Goal: Find specific page/section: Find specific page/section

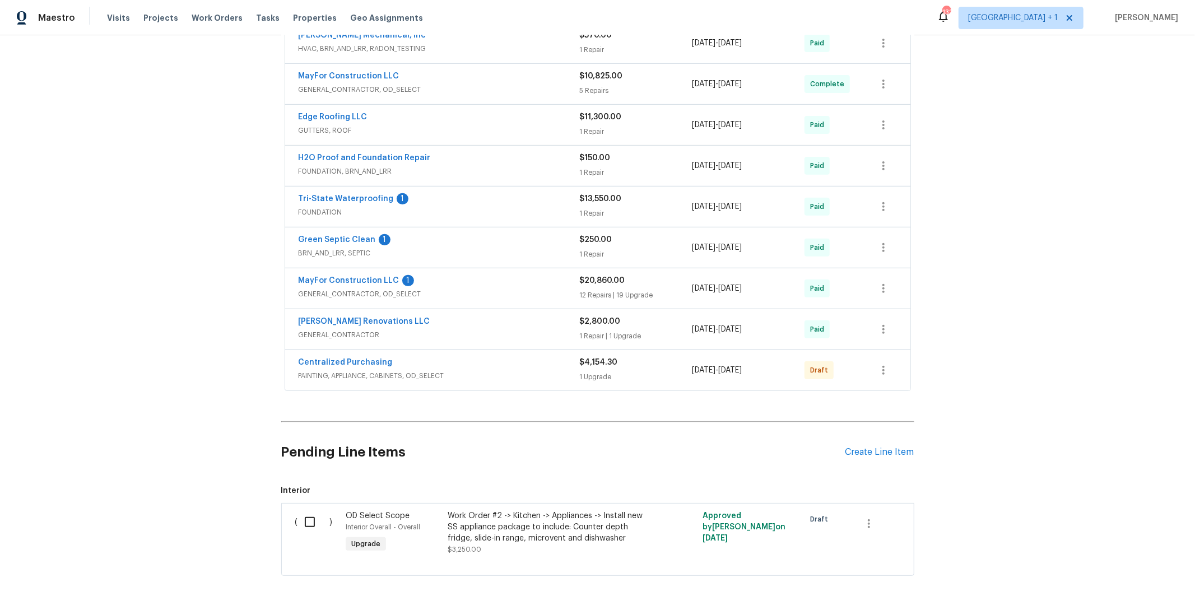
scroll to position [284, 0]
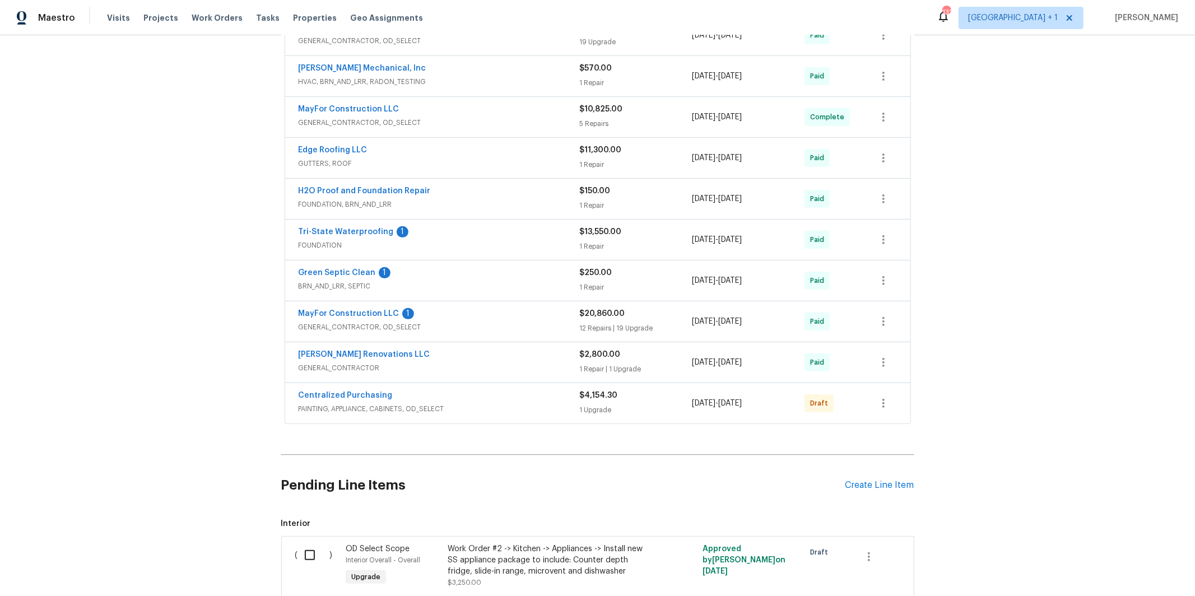
click at [456, 309] on div "MayFor Construction LLC 1" at bounding box center [438, 314] width 281 height 13
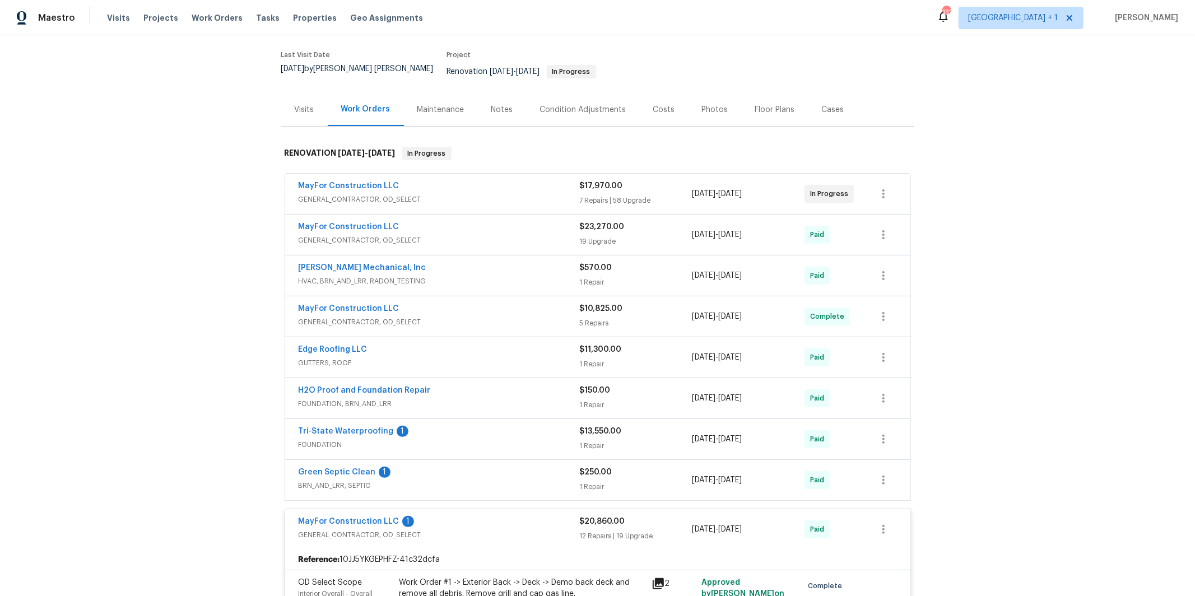
scroll to position [75, 0]
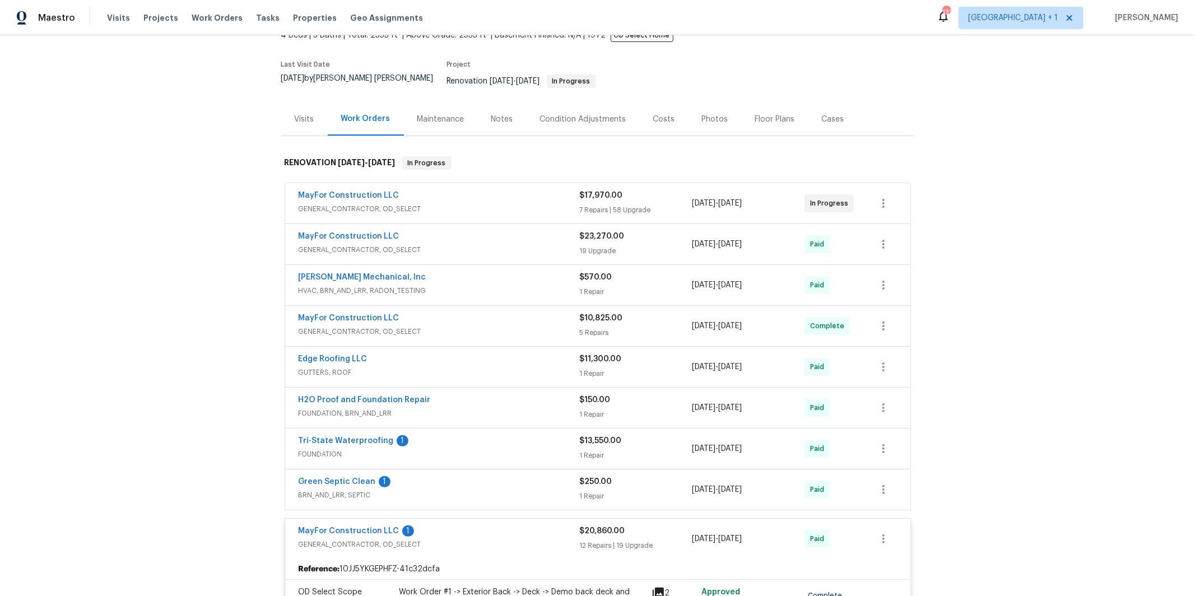
click at [458, 250] on div "MayFor Construction LLC GENERAL_CONTRACTOR, OD_SELECT $23,270.00 19 Upgrade [DA…" at bounding box center [597, 244] width 625 height 40
click at [422, 312] on div "MayFor Construction LLC" at bounding box center [438, 318] width 281 height 13
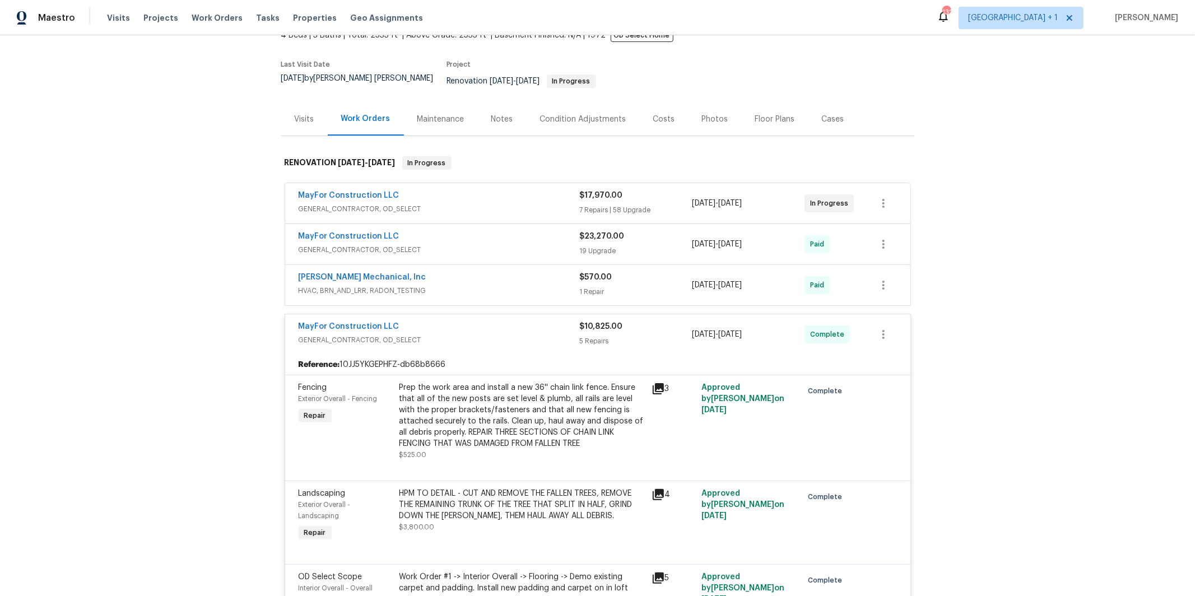
click at [422, 244] on span "GENERAL_CONTRACTOR, OD_SELECT" at bounding box center [438, 249] width 281 height 11
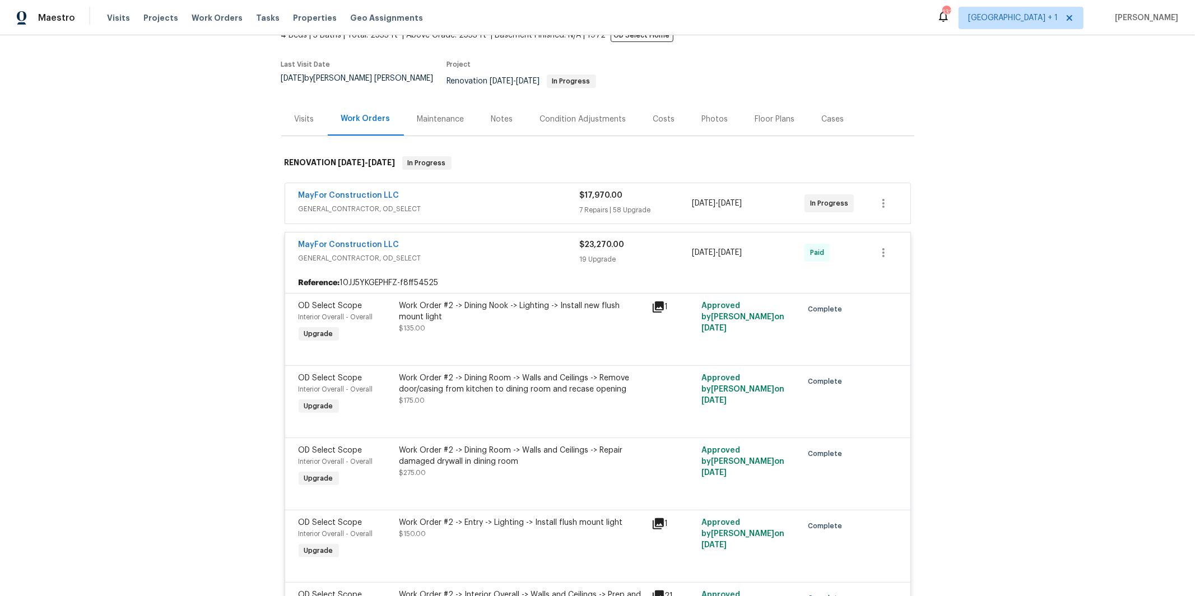
click at [439, 203] on span "GENERAL_CONTRACTOR, OD_SELECT" at bounding box center [438, 208] width 281 height 11
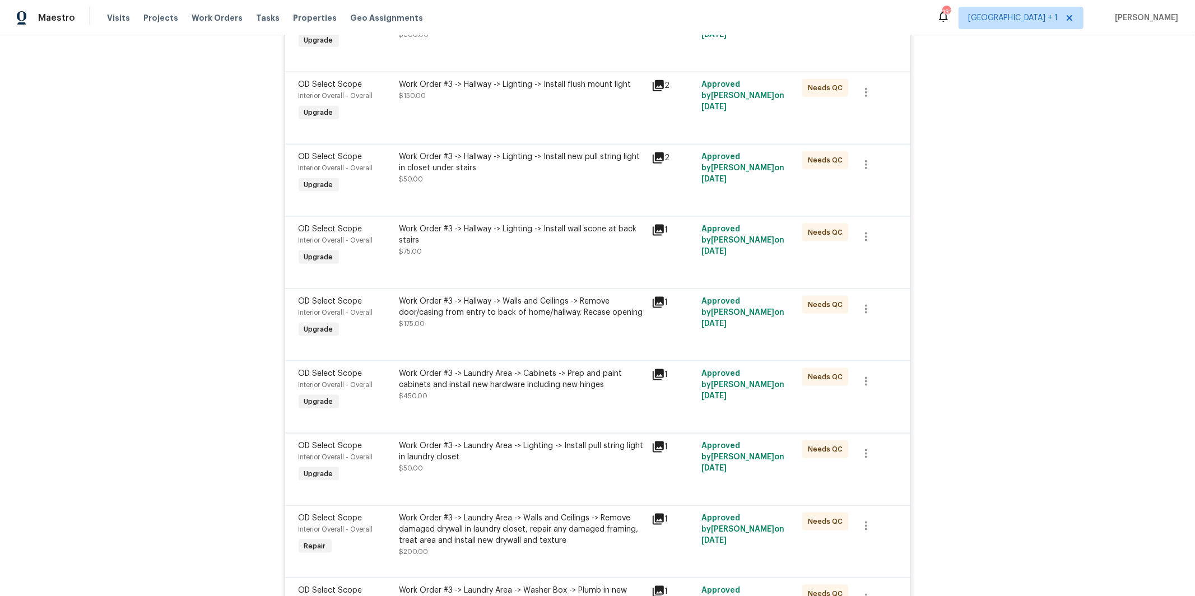
scroll to position [6155, 0]
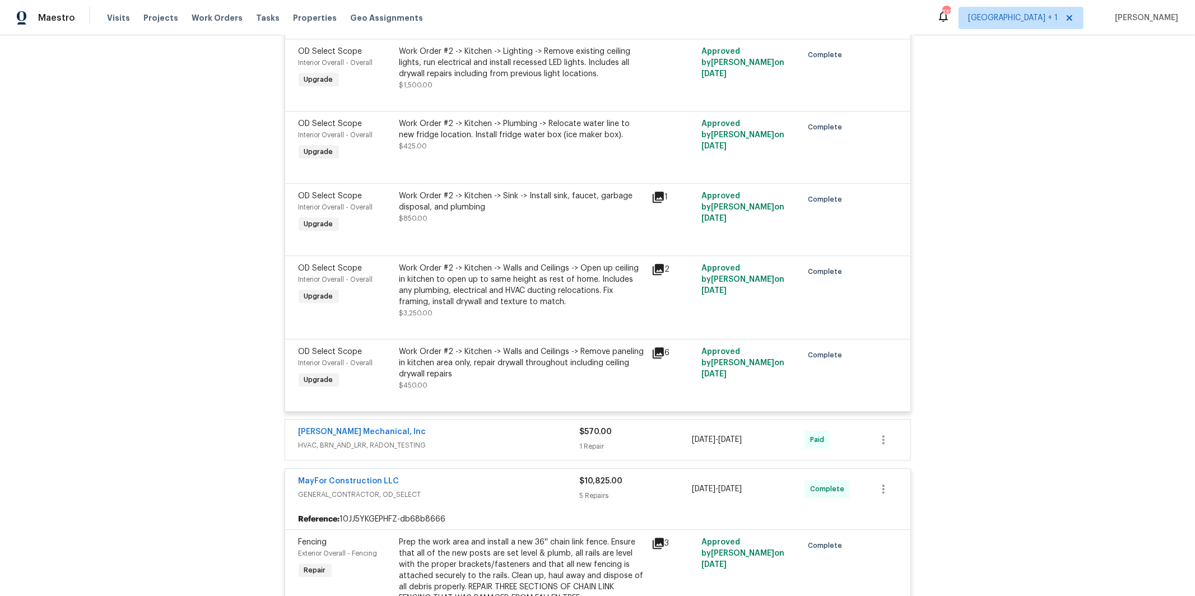
click at [475, 307] on div "Work Order #2 -> Kitchen -> Walls and Ceilings -> Open up ceiling in kitchen to…" at bounding box center [521, 285] width 245 height 45
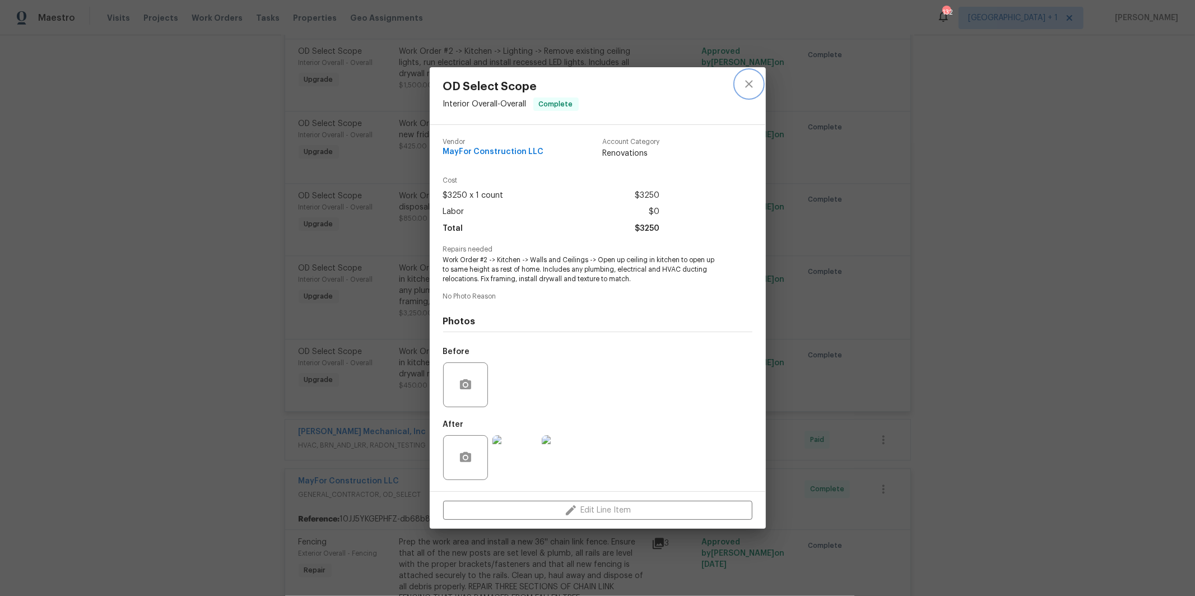
click at [748, 91] on button "close" at bounding box center [748, 84] width 27 height 27
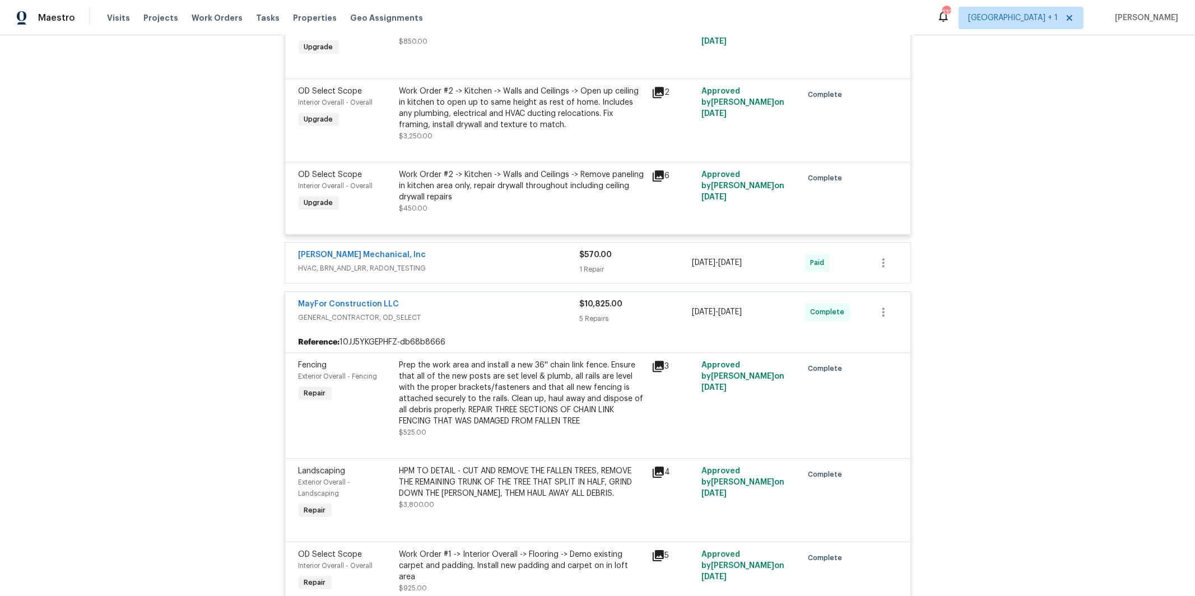
scroll to position [6331, 0]
click at [430, 275] on span "HVAC, BRN_AND_LRR, RADON_TESTING" at bounding box center [438, 269] width 281 height 11
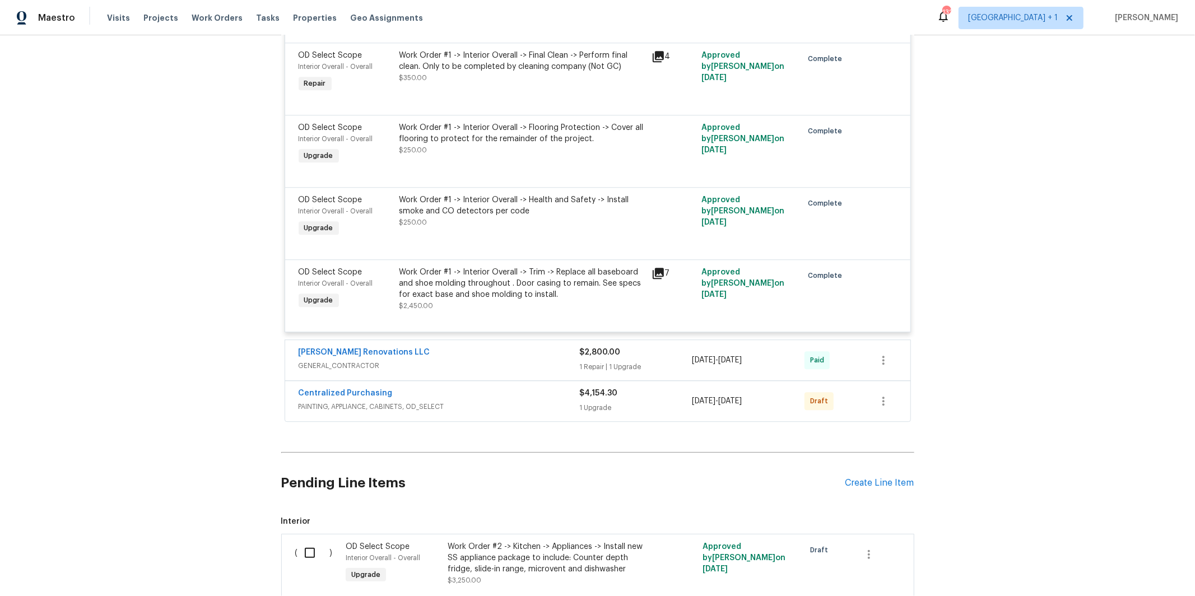
scroll to position [9843, 0]
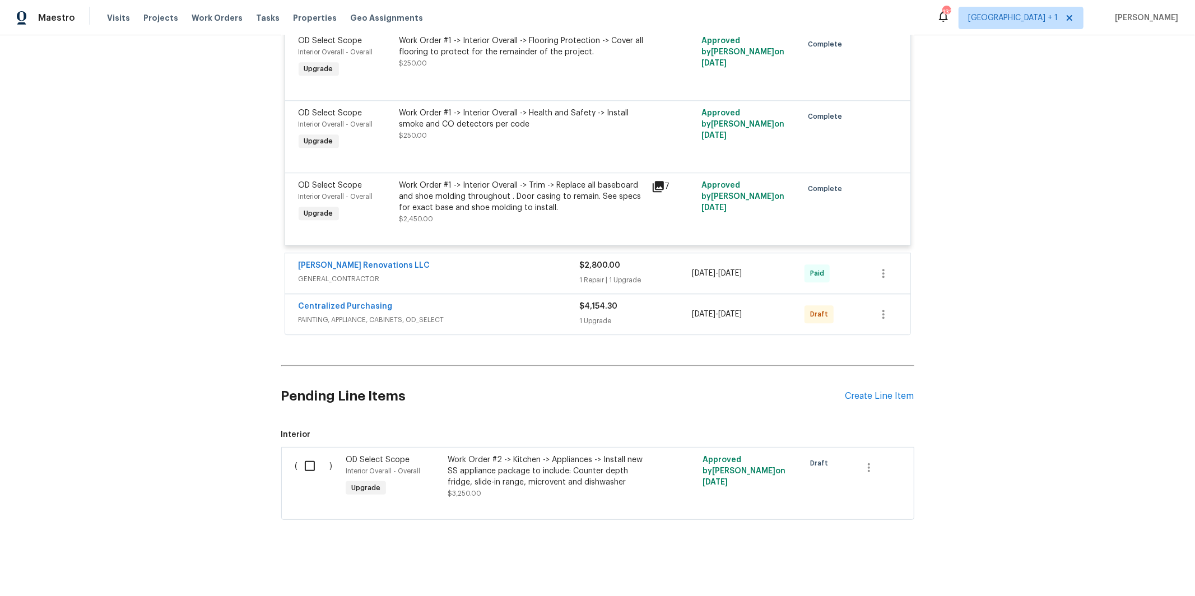
click at [417, 307] on div "Centralized Purchasing" at bounding box center [438, 307] width 281 height 13
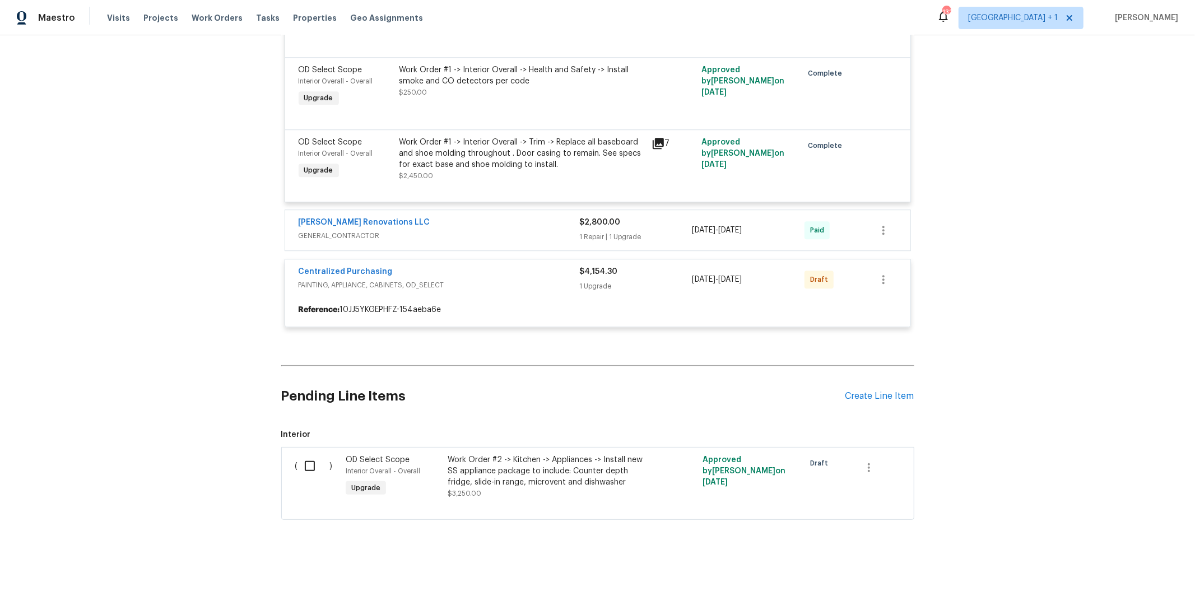
click at [425, 230] on div "[PERSON_NAME] Renovations LLC" at bounding box center [438, 223] width 281 height 13
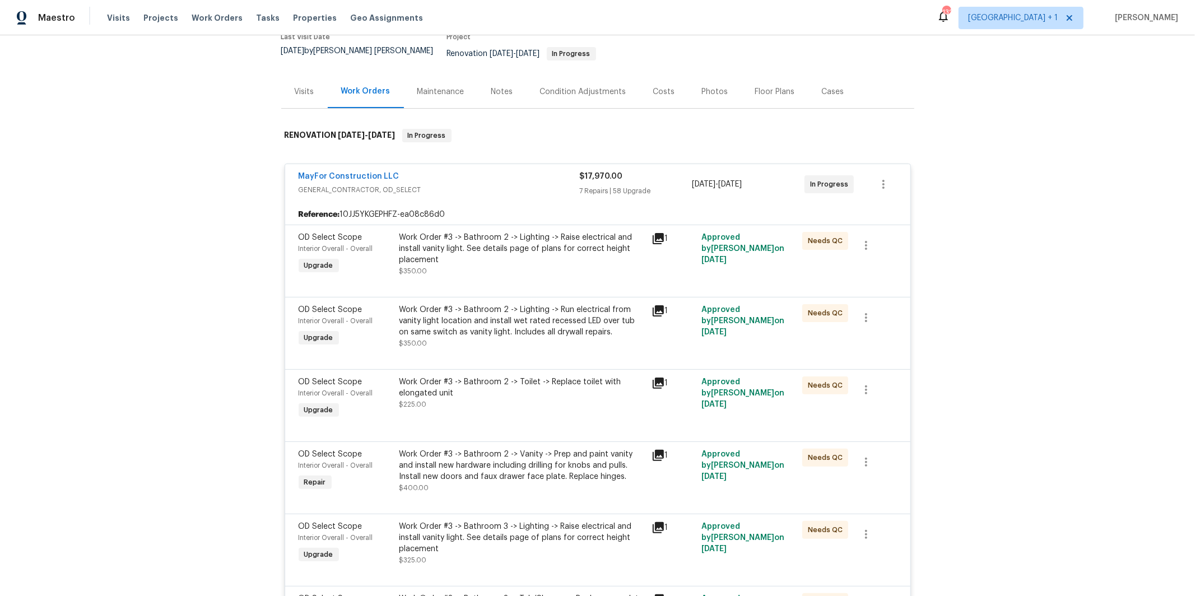
scroll to position [0, 0]
